Goal: Task Accomplishment & Management: Use online tool/utility

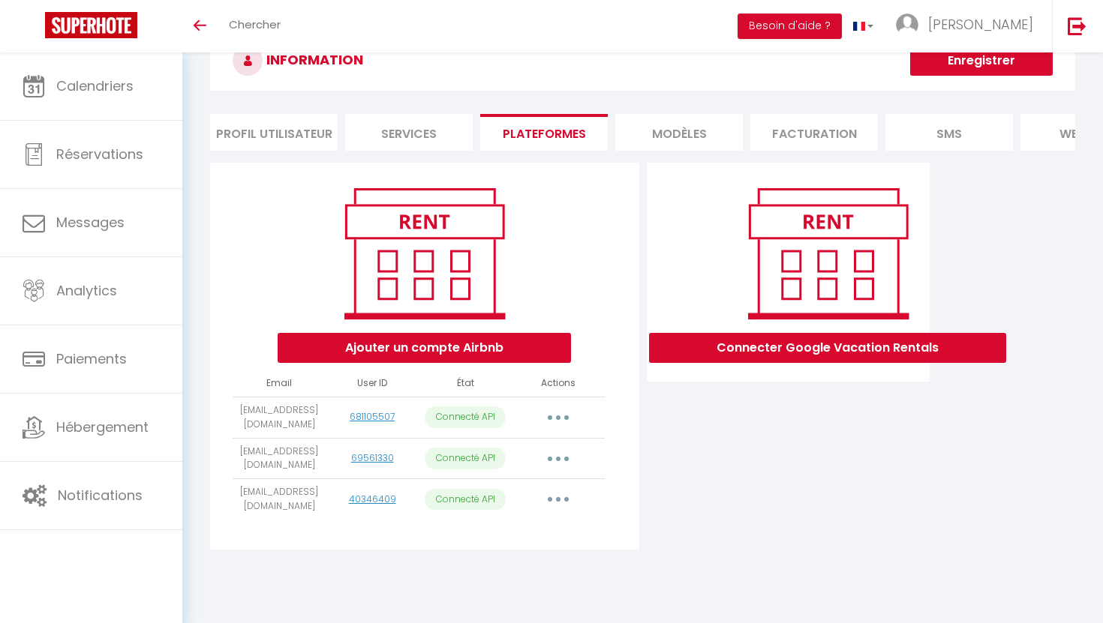
click at [558, 499] on icon "button" at bounding box center [558, 499] width 5 height 5
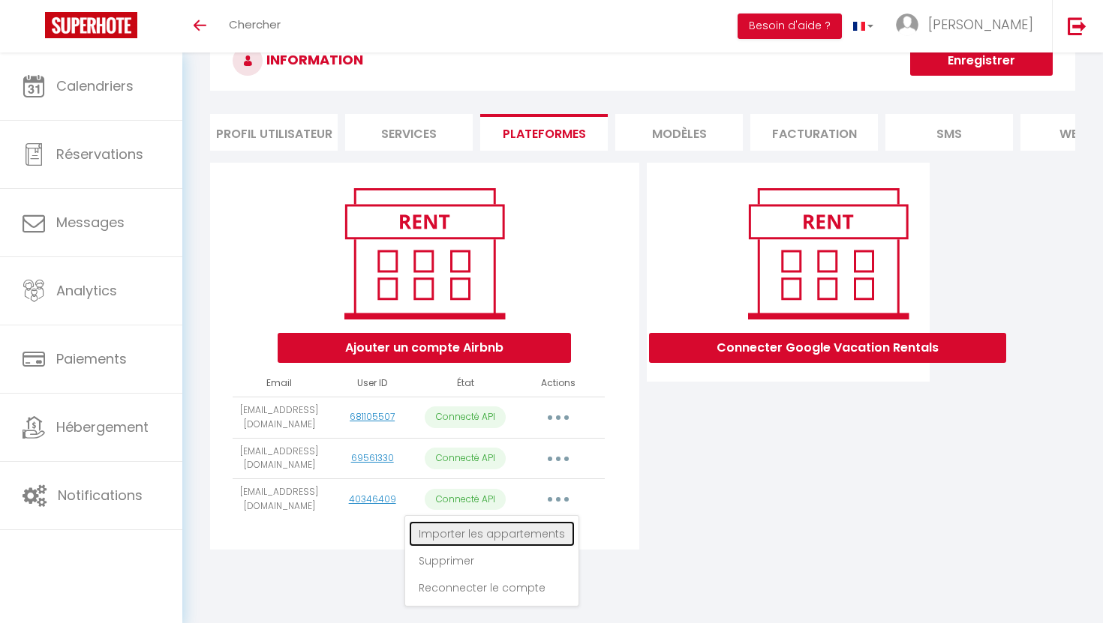
click at [501, 539] on link "Importer les appartements" at bounding box center [492, 534] width 166 height 26
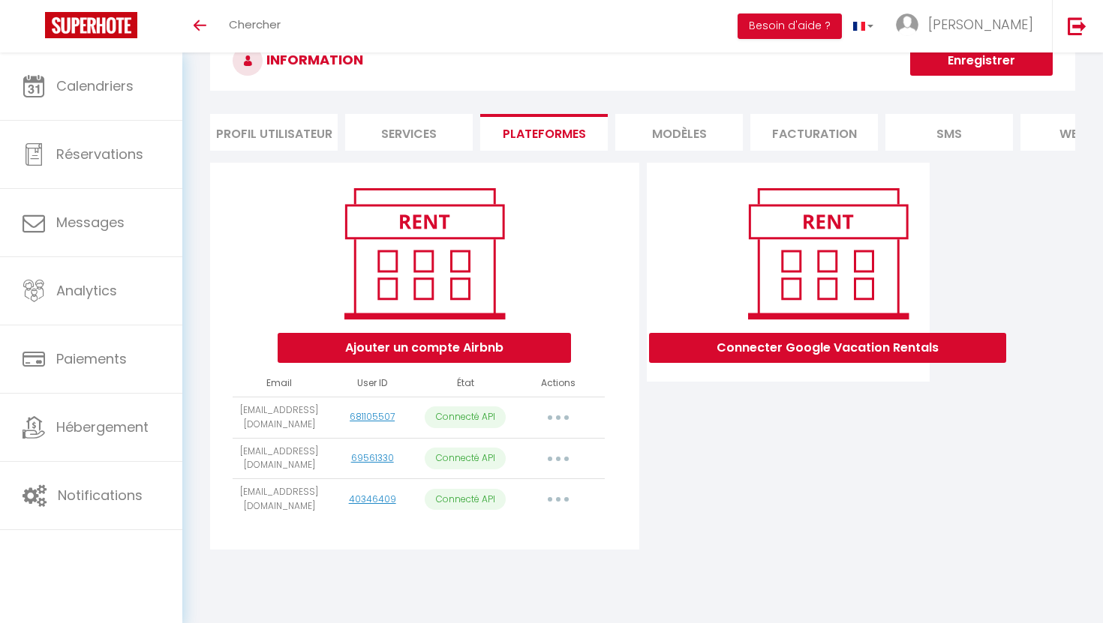
select select
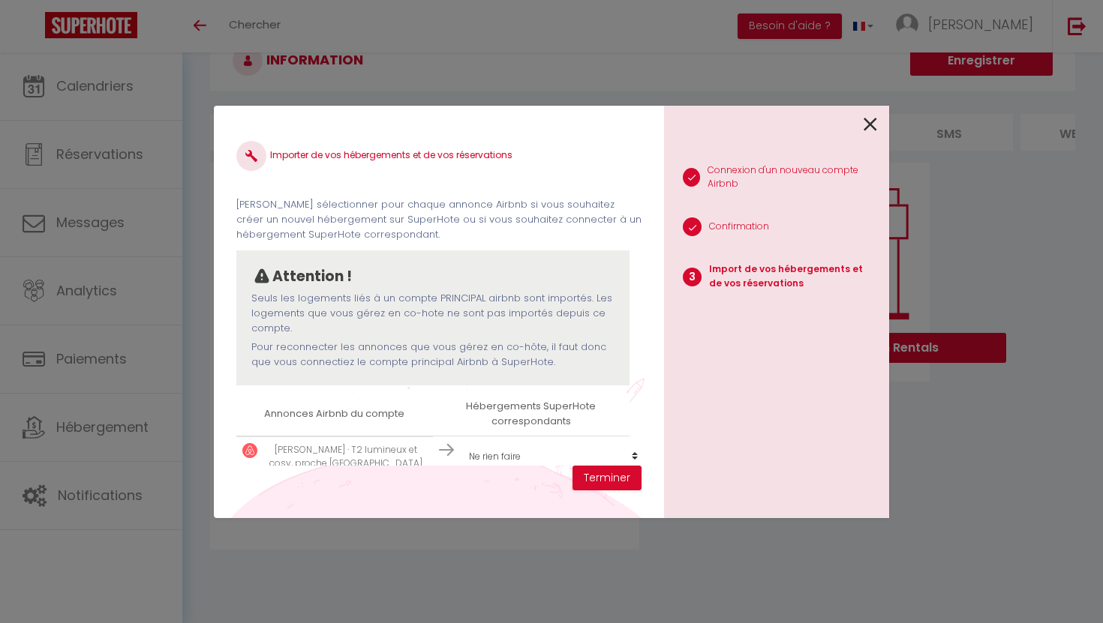
scroll to position [65, 0]
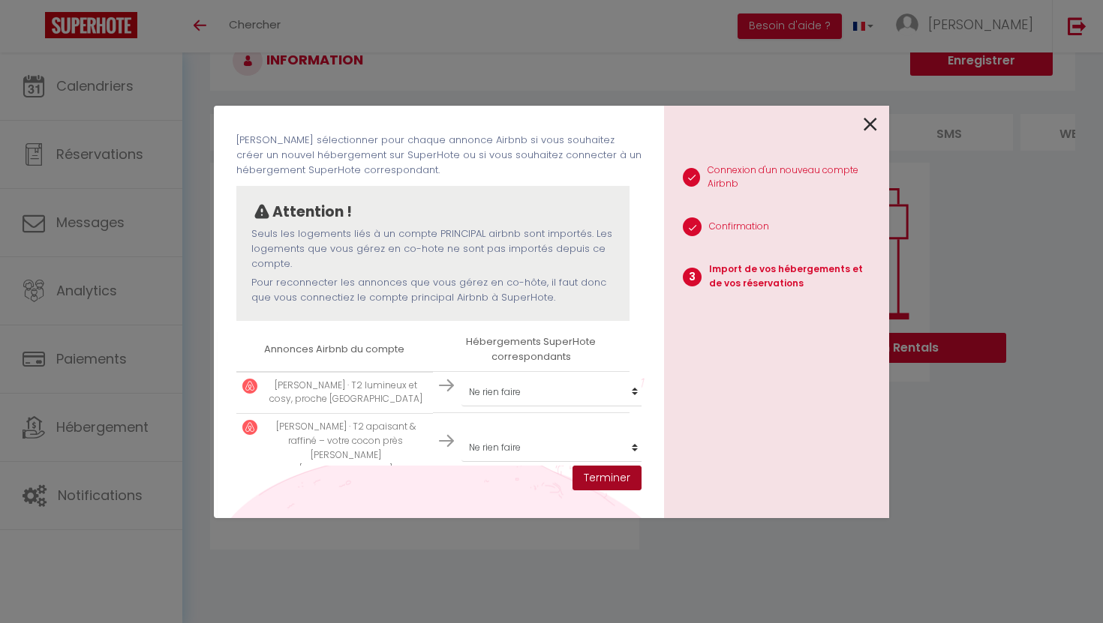
click at [609, 478] on button "Terminer" at bounding box center [606, 479] width 69 height 26
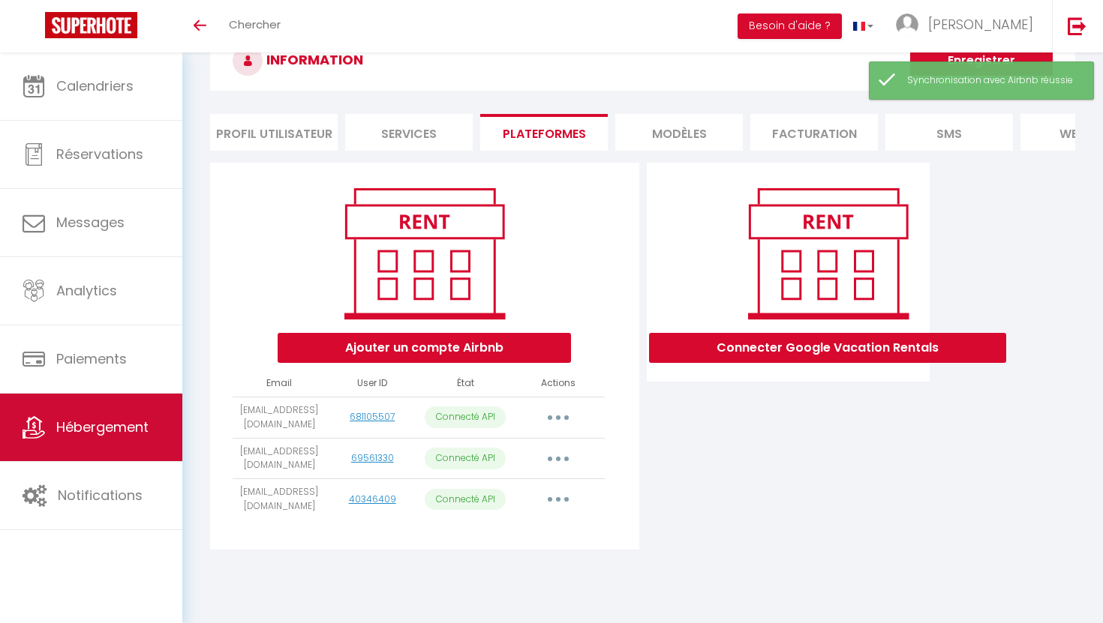
click at [89, 432] on span "Hébergement" at bounding box center [102, 427] width 92 height 19
